Goal: Navigation & Orientation: Find specific page/section

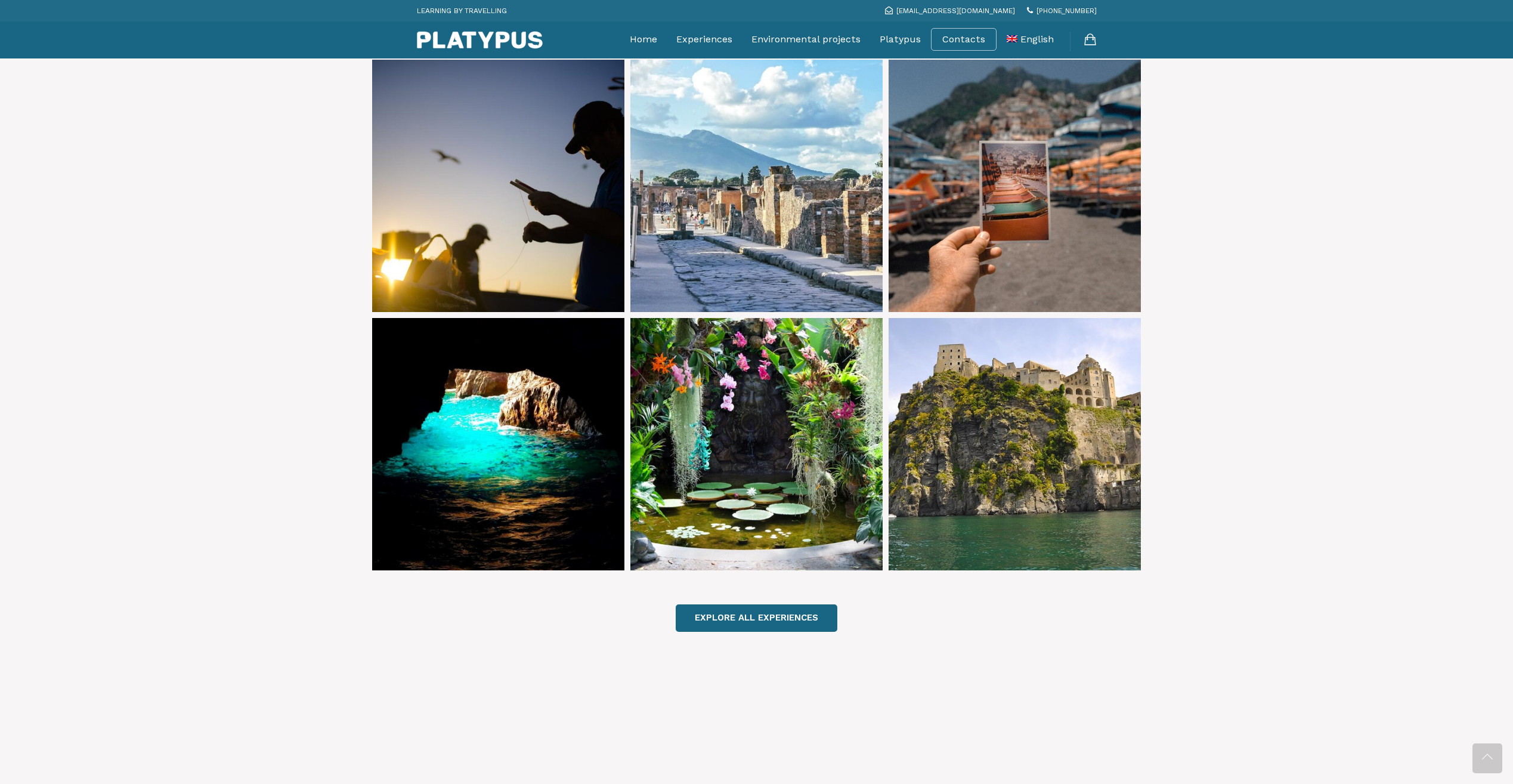
scroll to position [477, 0]
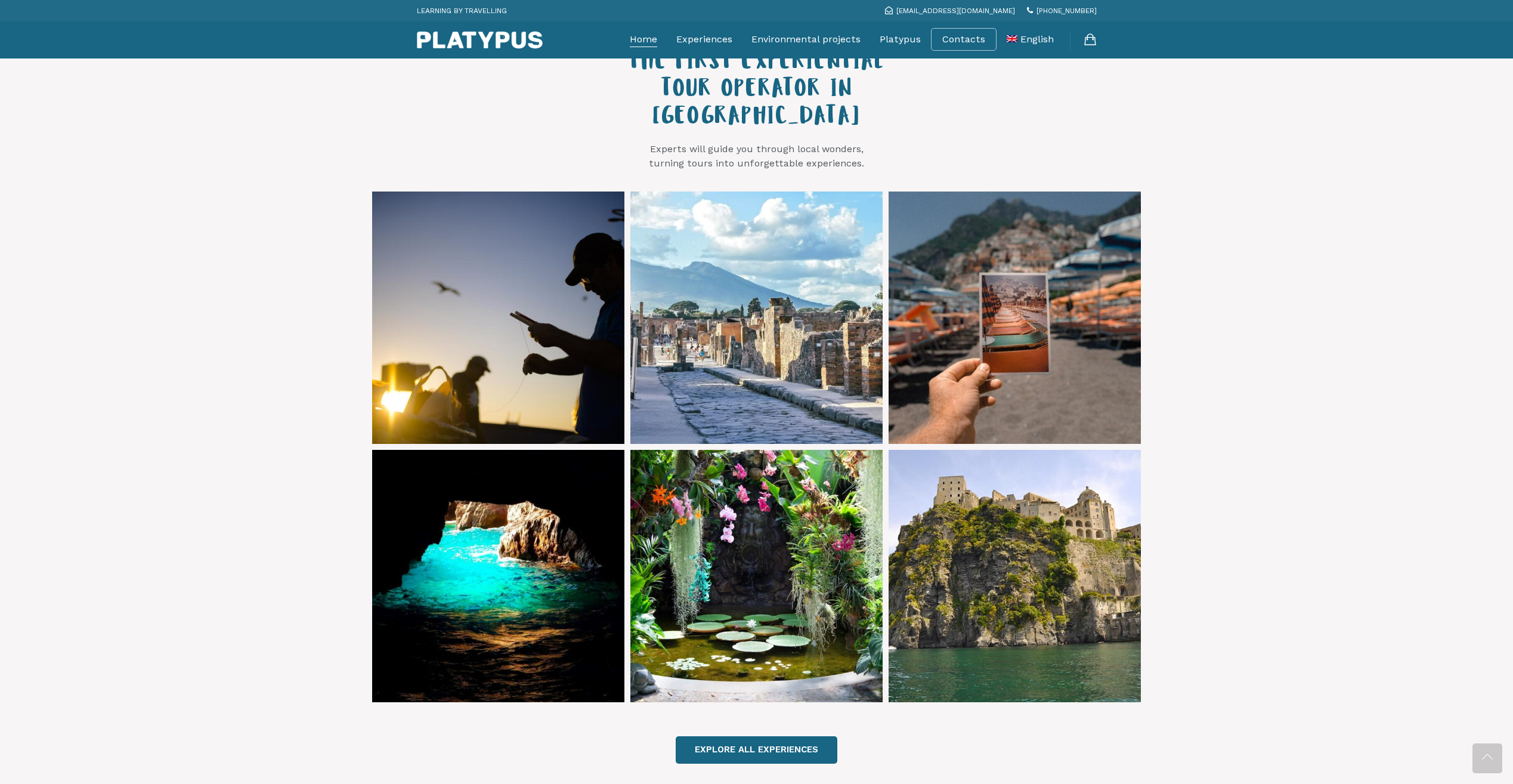
click at [639, 39] on link "Home" at bounding box center [643, 39] width 27 height 30
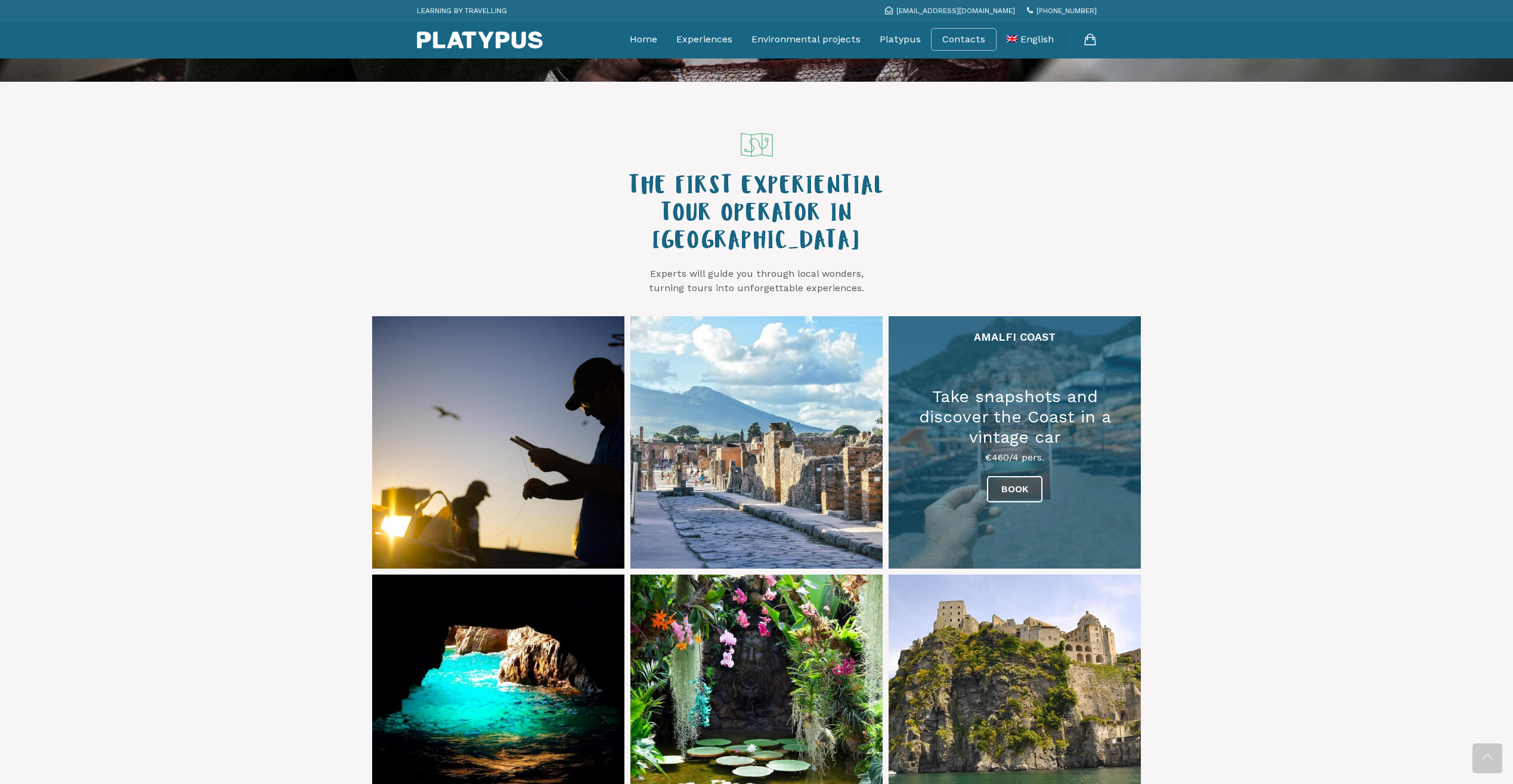
scroll to position [537, 0]
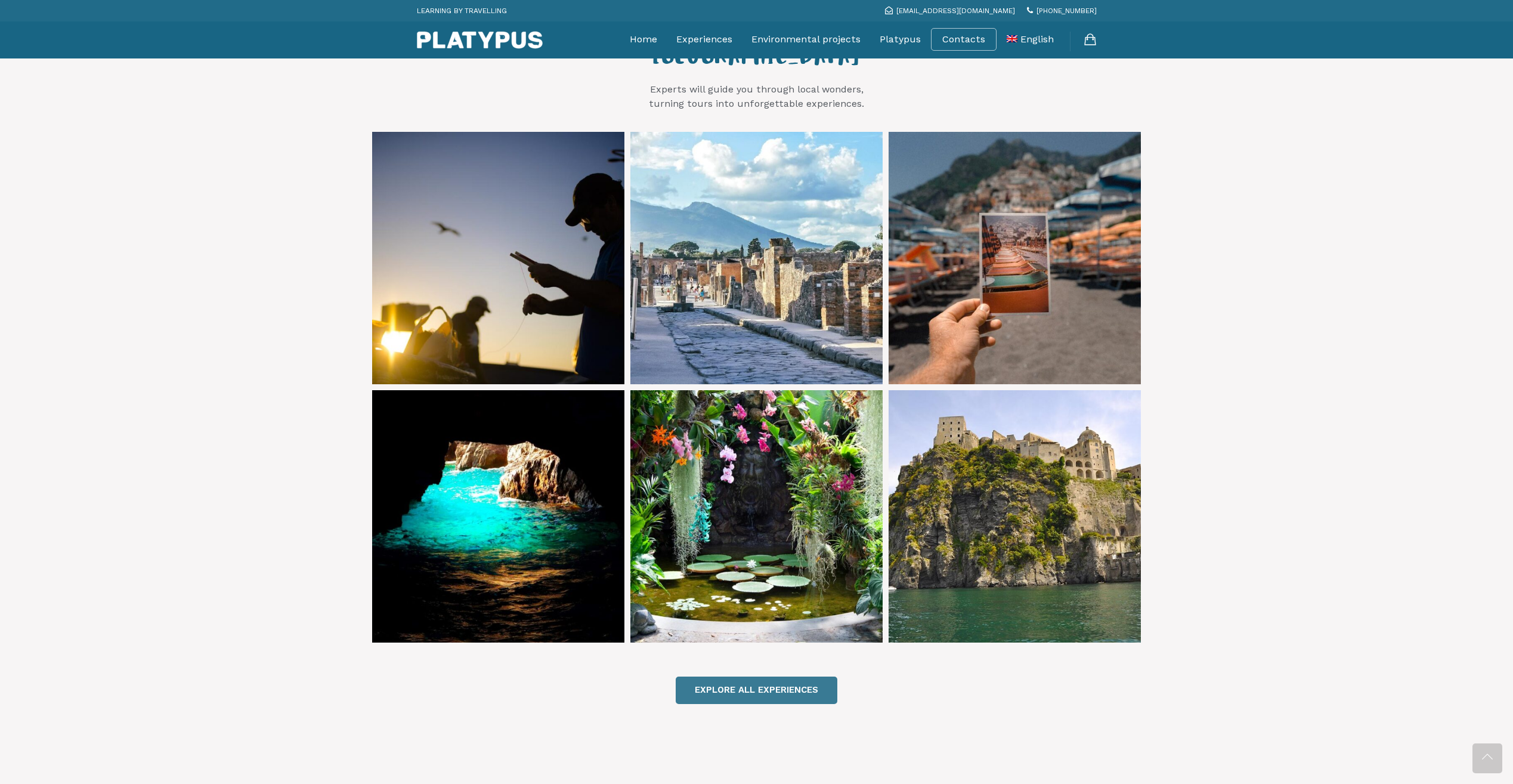
click at [742, 676] on link "EXPLORE ALL EXPERIENCES" at bounding box center [756, 690] width 161 height 27
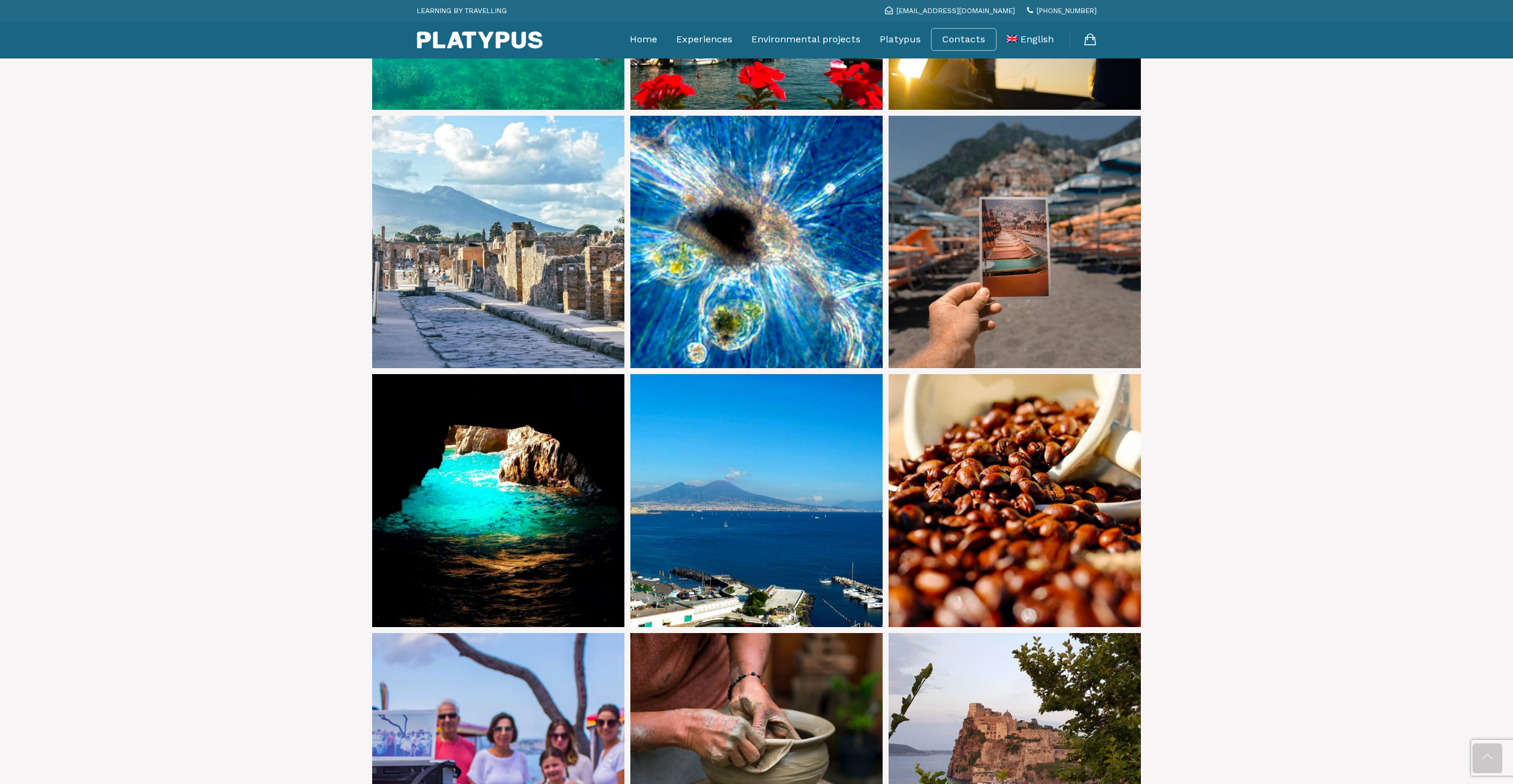
scroll to position [477, 0]
